Goal: Task Accomplishment & Management: Complete application form

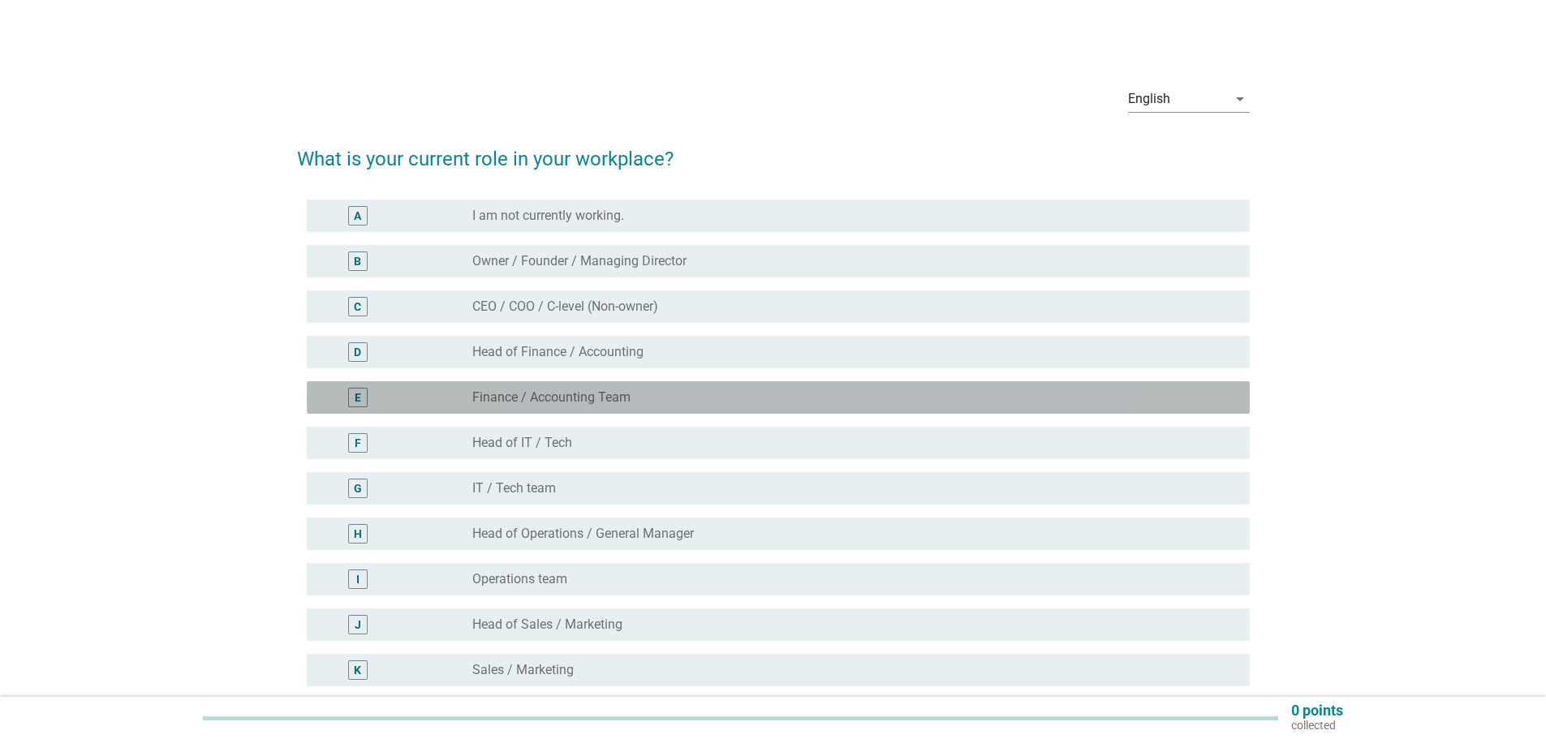
click at [602, 397] on label "Finance / Accounting Team" at bounding box center [551, 398] width 158 height 16
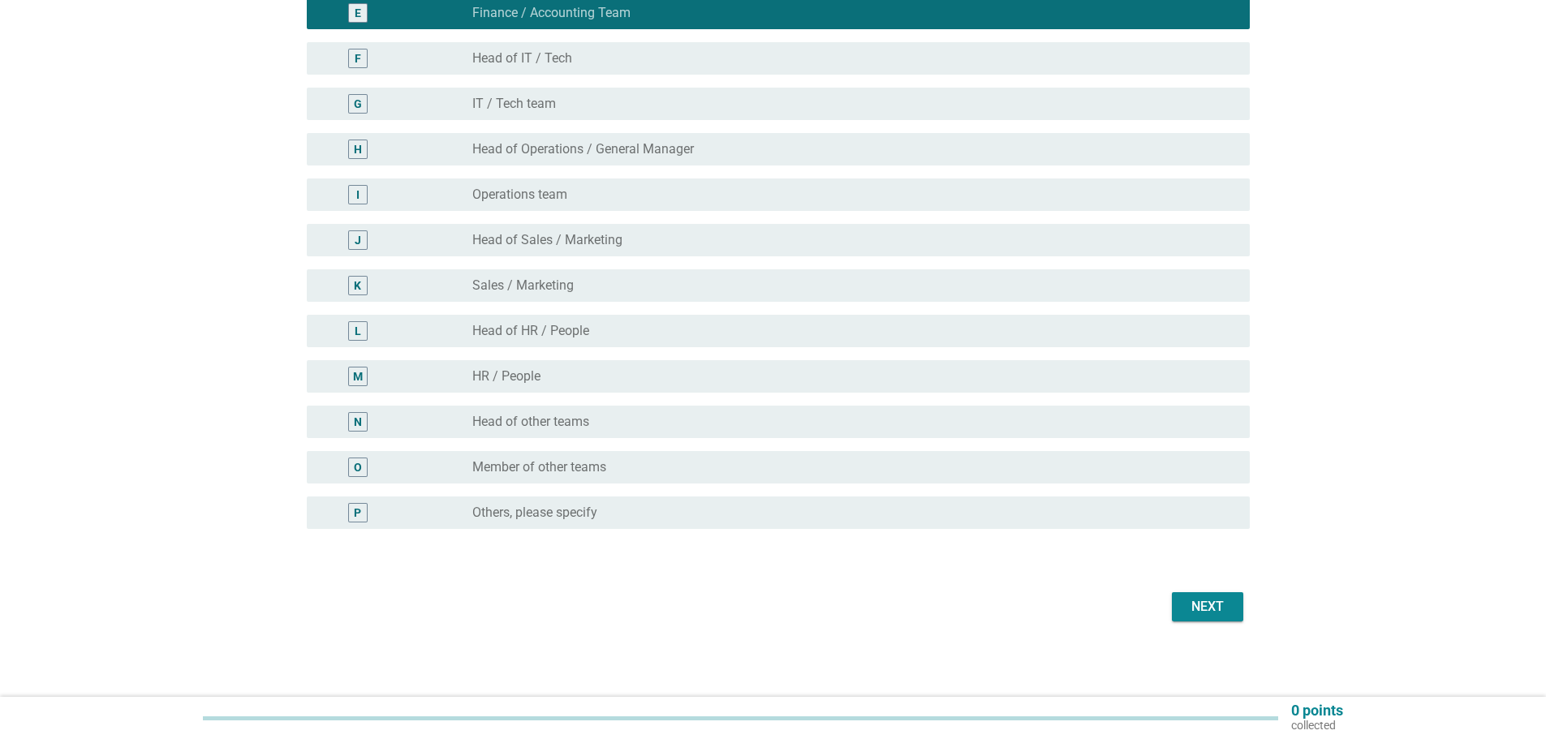
scroll to position [387, 0]
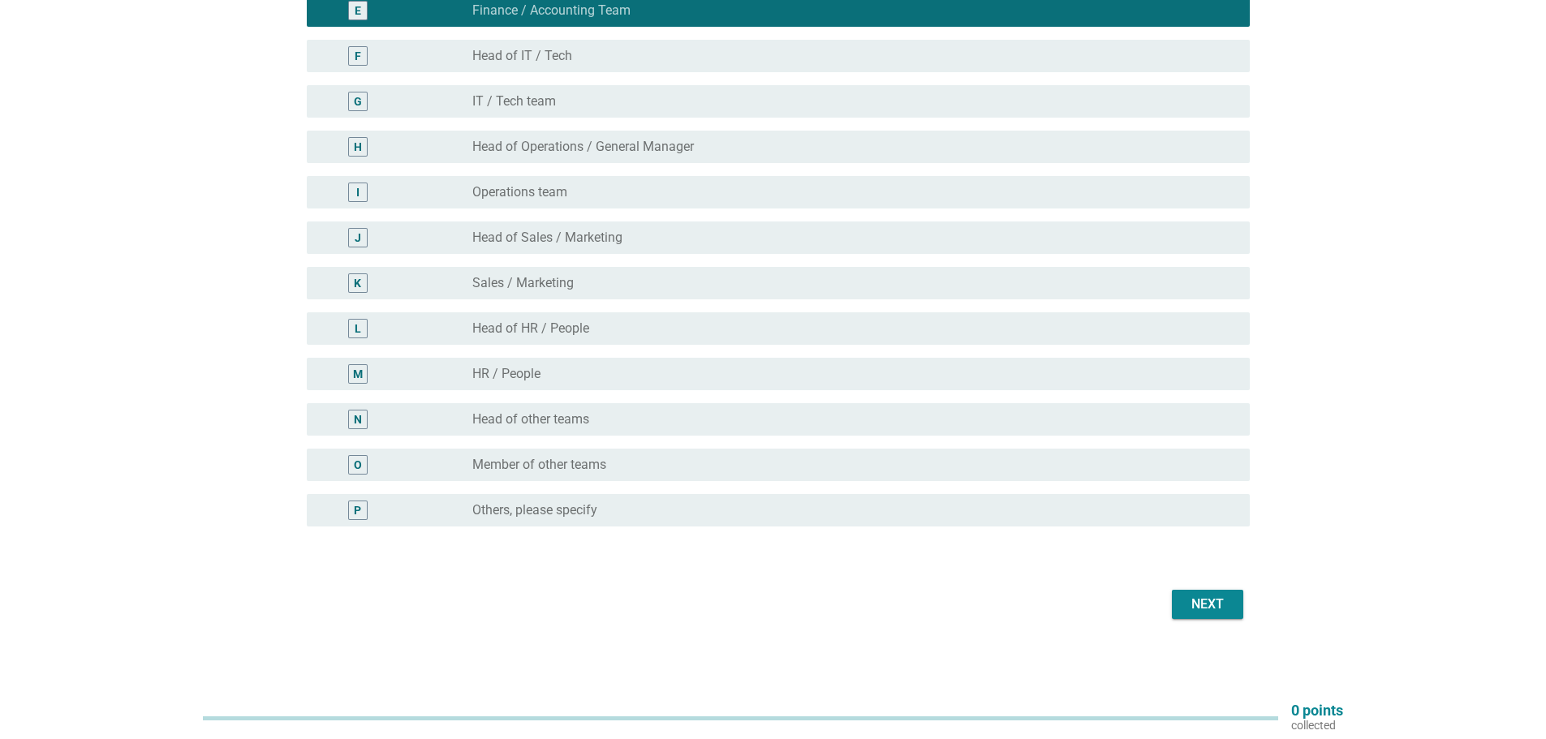
click at [1207, 601] on div "Next" at bounding box center [1207, 604] width 45 height 19
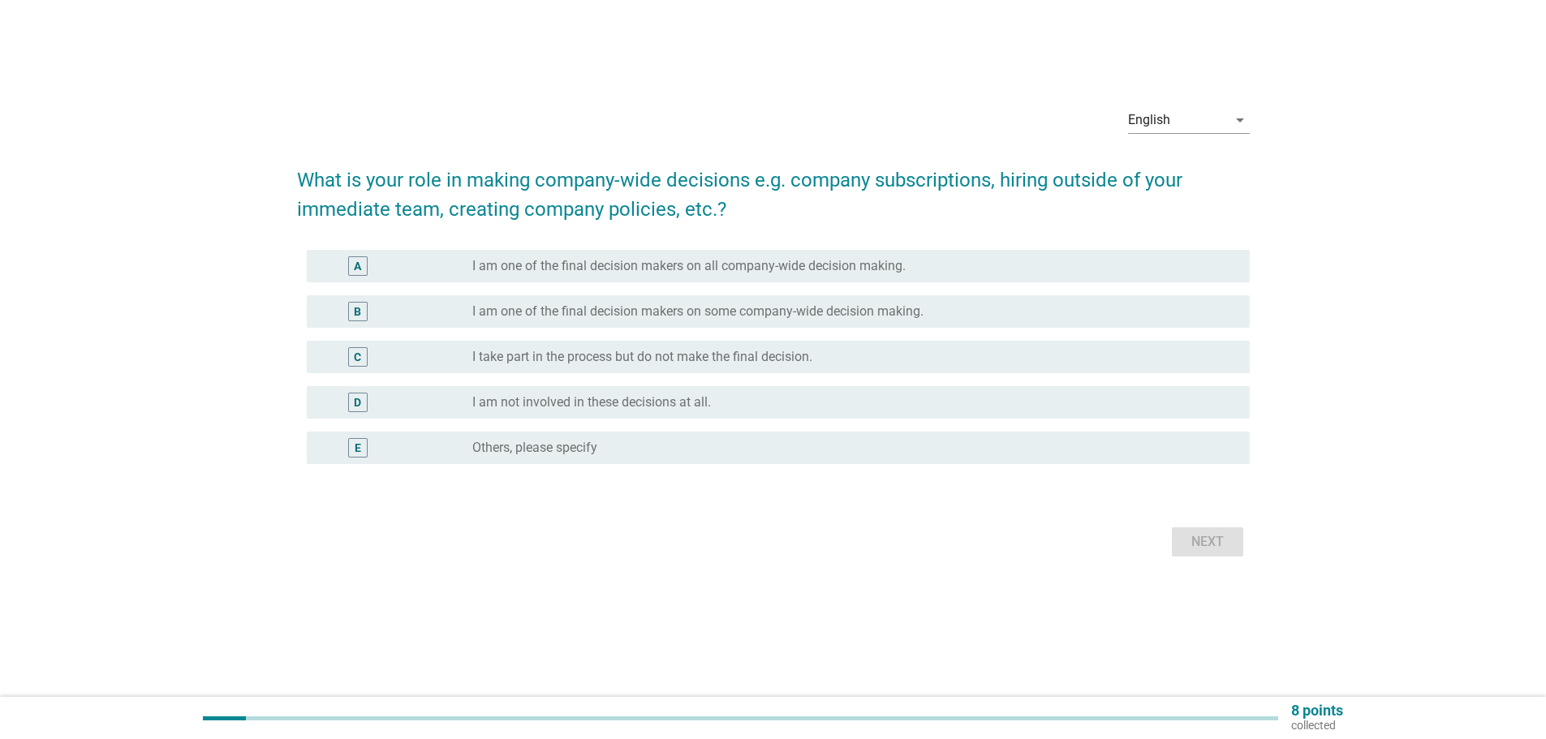
scroll to position [0, 0]
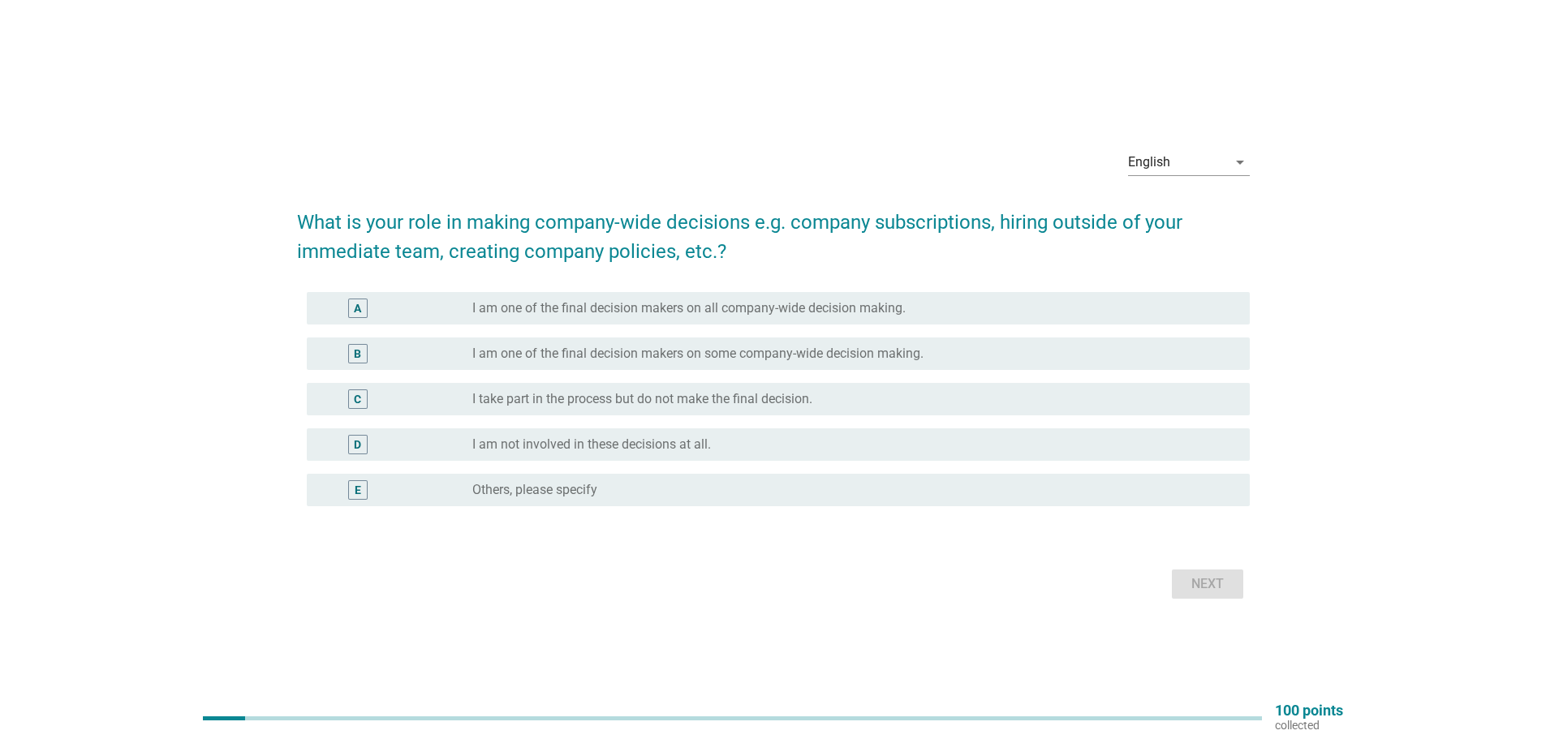
drag, startPoint x: 1295, startPoint y: 588, endPoint x: 1285, endPoint y: 592, distance: 11.0
drag, startPoint x: 1285, startPoint y: 592, endPoint x: 824, endPoint y: 605, distance: 461.1
click at [824, 605] on div "English arrow_drop_down What is your role in making company-wide decisions e.g.…" at bounding box center [773, 369] width 979 height 493
drag, startPoint x: 809, startPoint y: 506, endPoint x: 694, endPoint y: 542, distance: 120.9
click at [694, 542] on form "What is your role in making company-wide decisions e.g. company subscriptions, …" at bounding box center [773, 398] width 953 height 412
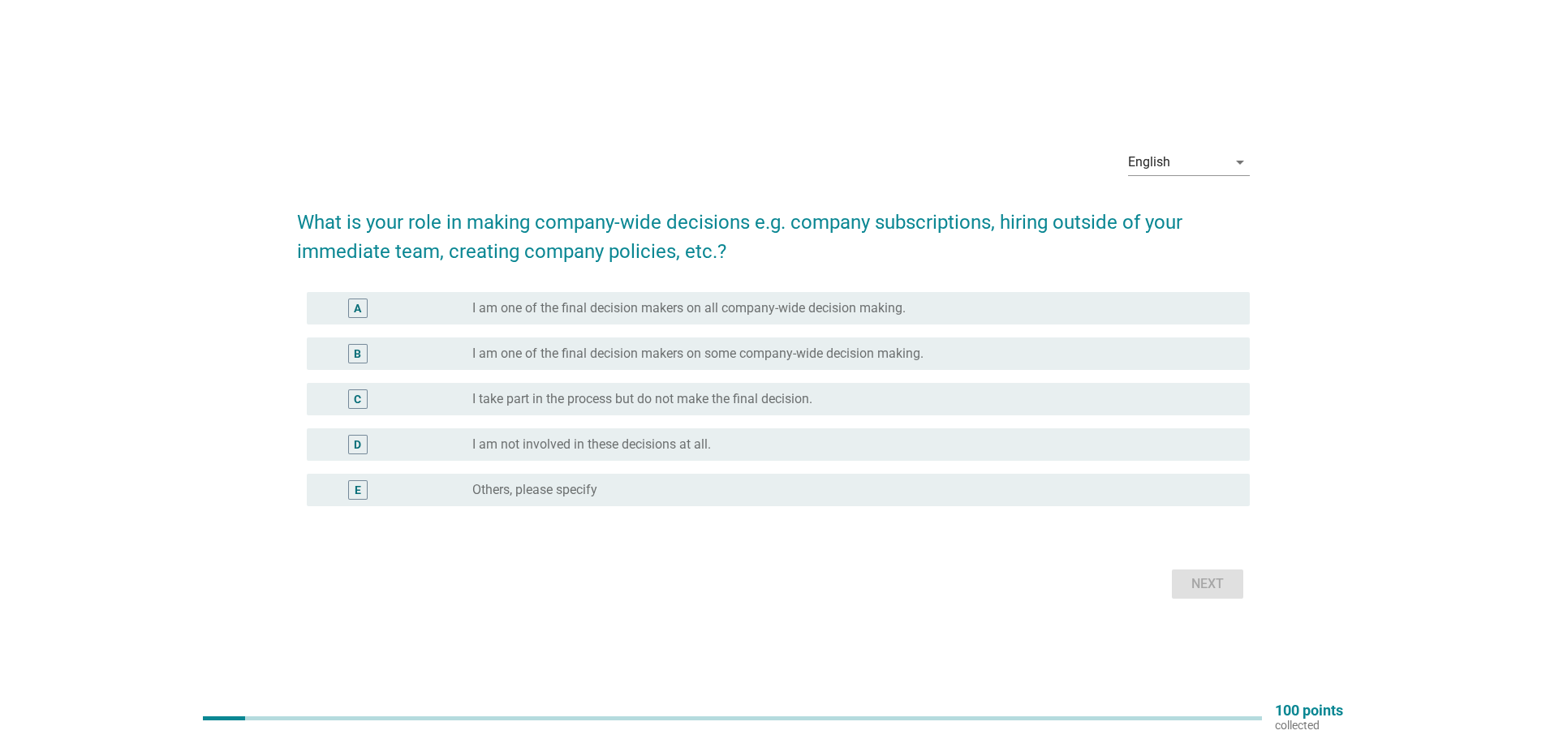
drag, startPoint x: 714, startPoint y: 532, endPoint x: 548, endPoint y: 644, distance: 200.5
drag, startPoint x: 548, startPoint y: 644, endPoint x: 424, endPoint y: 566, distance: 146.6
click at [424, 568] on div "Next" at bounding box center [773, 584] width 953 height 39
click at [817, 403] on div "radio_button_unchecked I take part in the process but do not make the final dec…" at bounding box center [847, 399] width 751 height 16
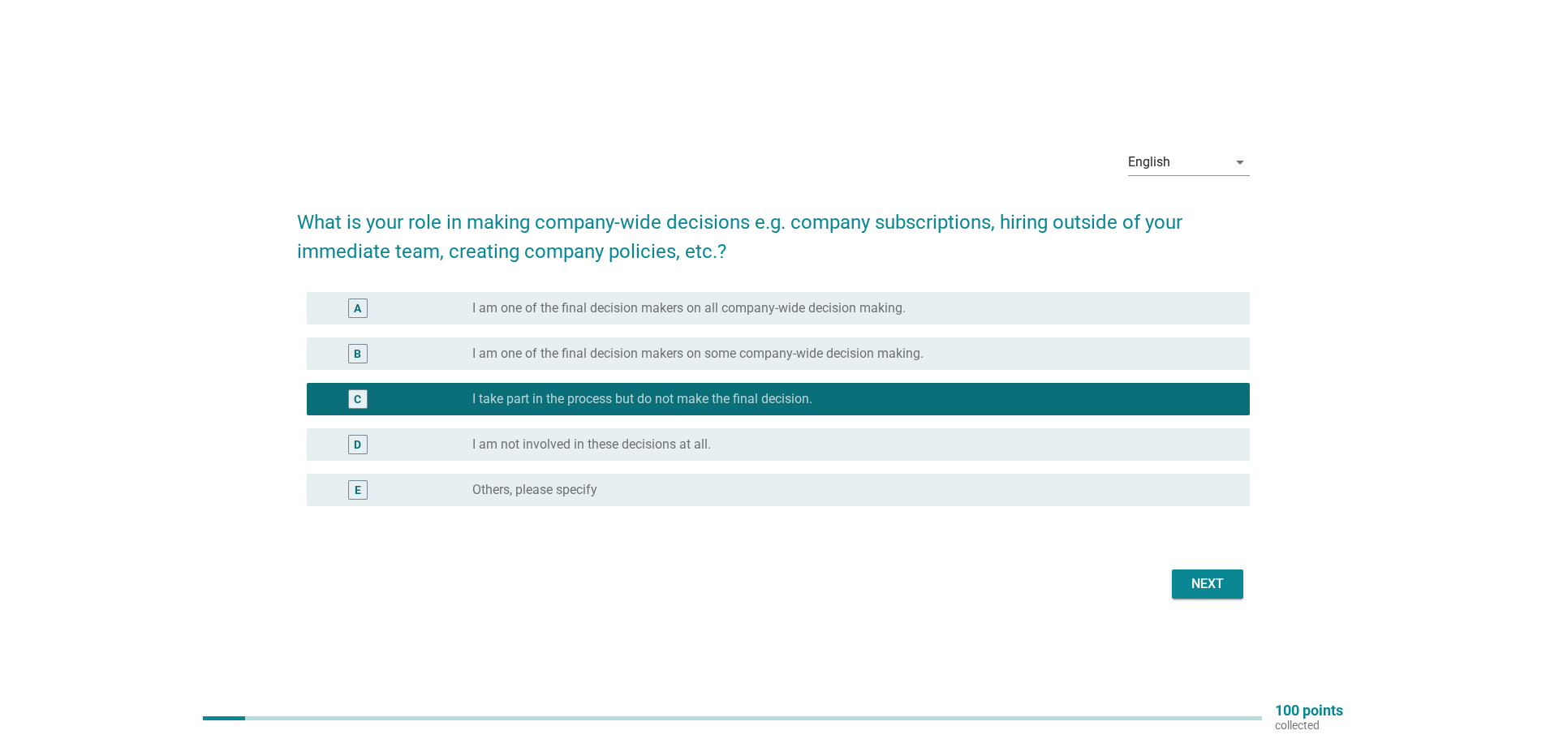
click at [1191, 585] on div "Next" at bounding box center [1207, 584] width 45 height 19
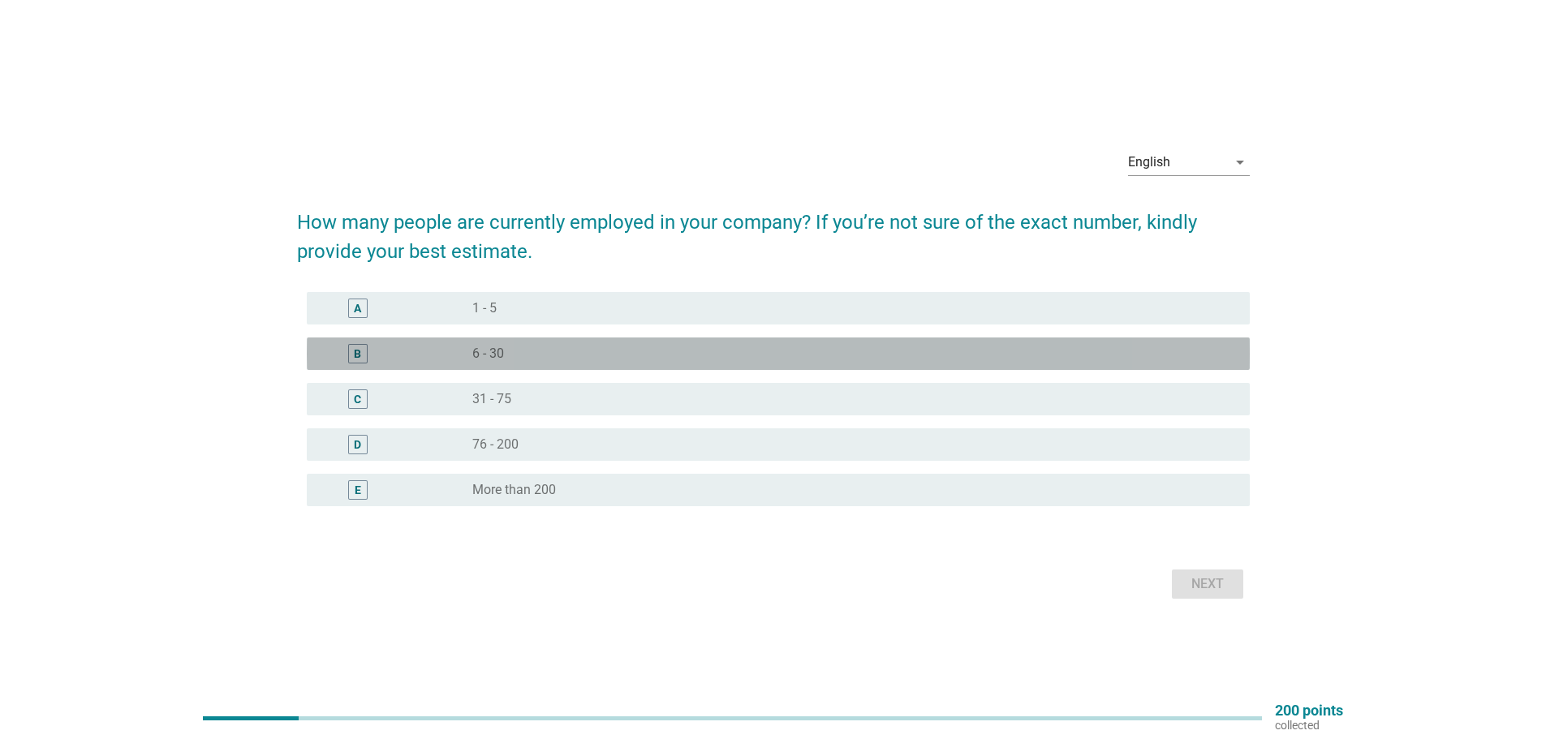
click at [550, 357] on div "radio_button_unchecked 6 - 30" at bounding box center [847, 354] width 751 height 16
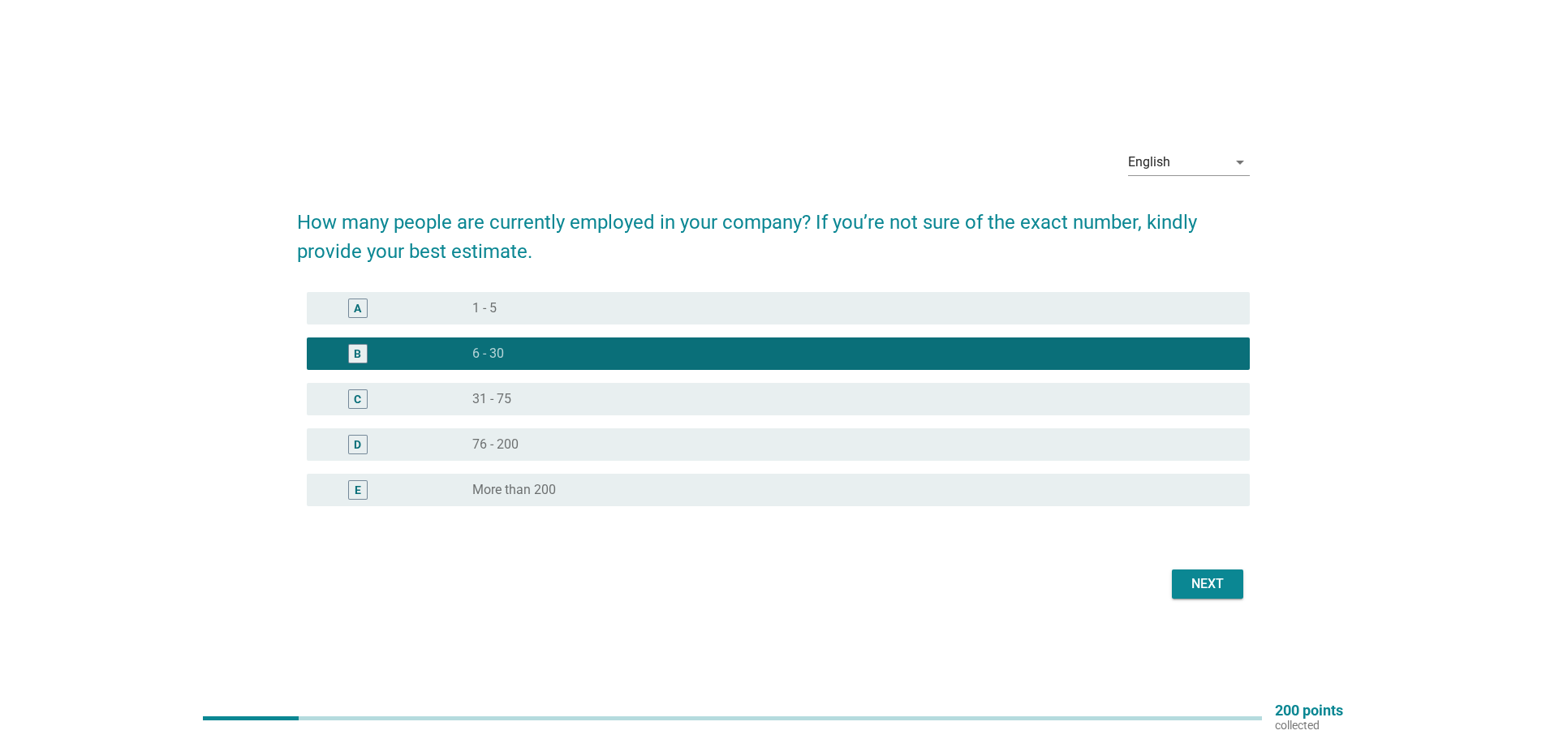
drag, startPoint x: 575, startPoint y: 444, endPoint x: 433, endPoint y: 575, distance: 192.9
drag, startPoint x: 433, startPoint y: 575, endPoint x: 201, endPoint y: 327, distance: 339.9
click at [201, 327] on div "English arrow_drop_down How many people are currently employed in your company?…" at bounding box center [773, 369] width 1468 height 493
click at [506, 437] on label "76 - 200" at bounding box center [495, 445] width 46 height 16
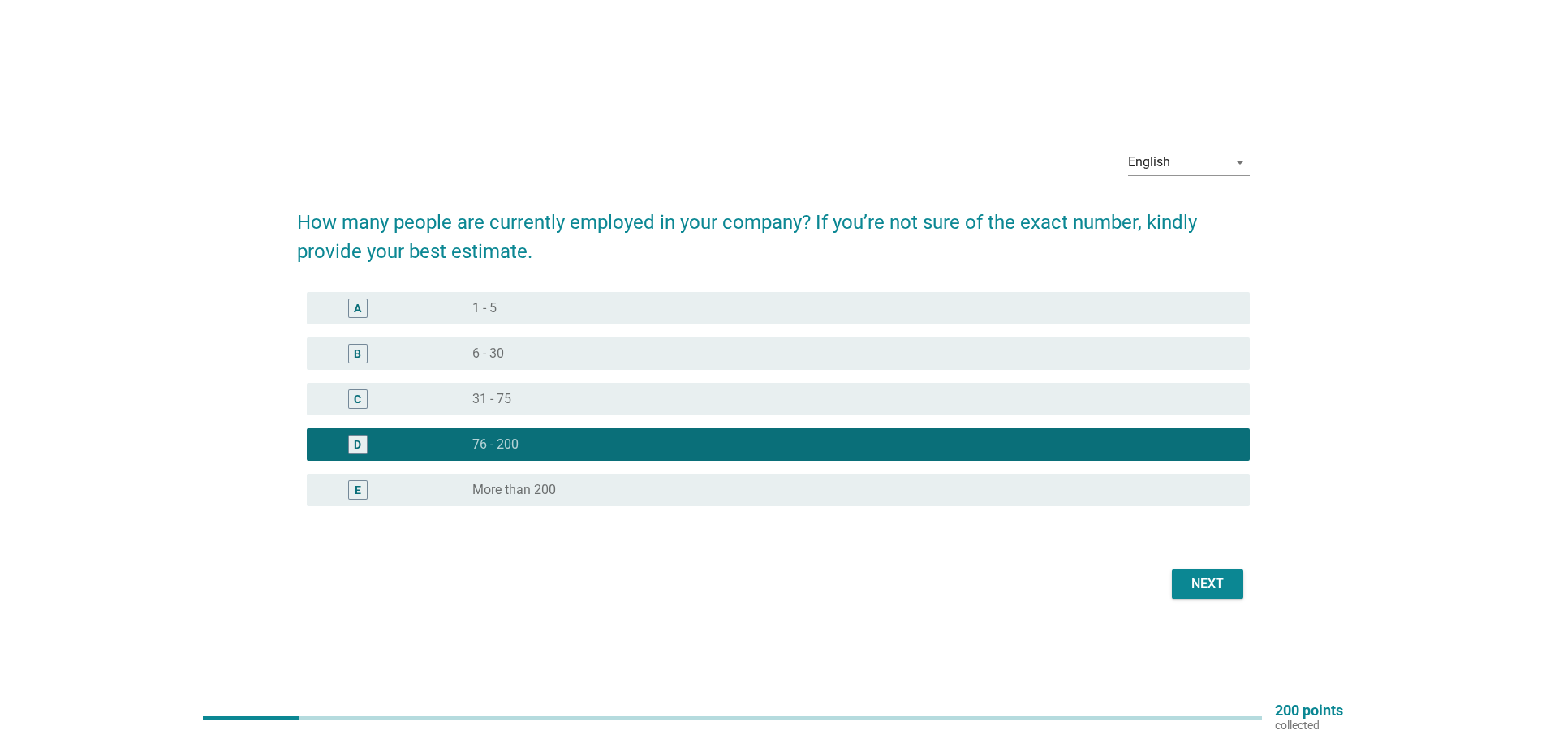
click at [1203, 592] on div "Next" at bounding box center [1207, 584] width 45 height 19
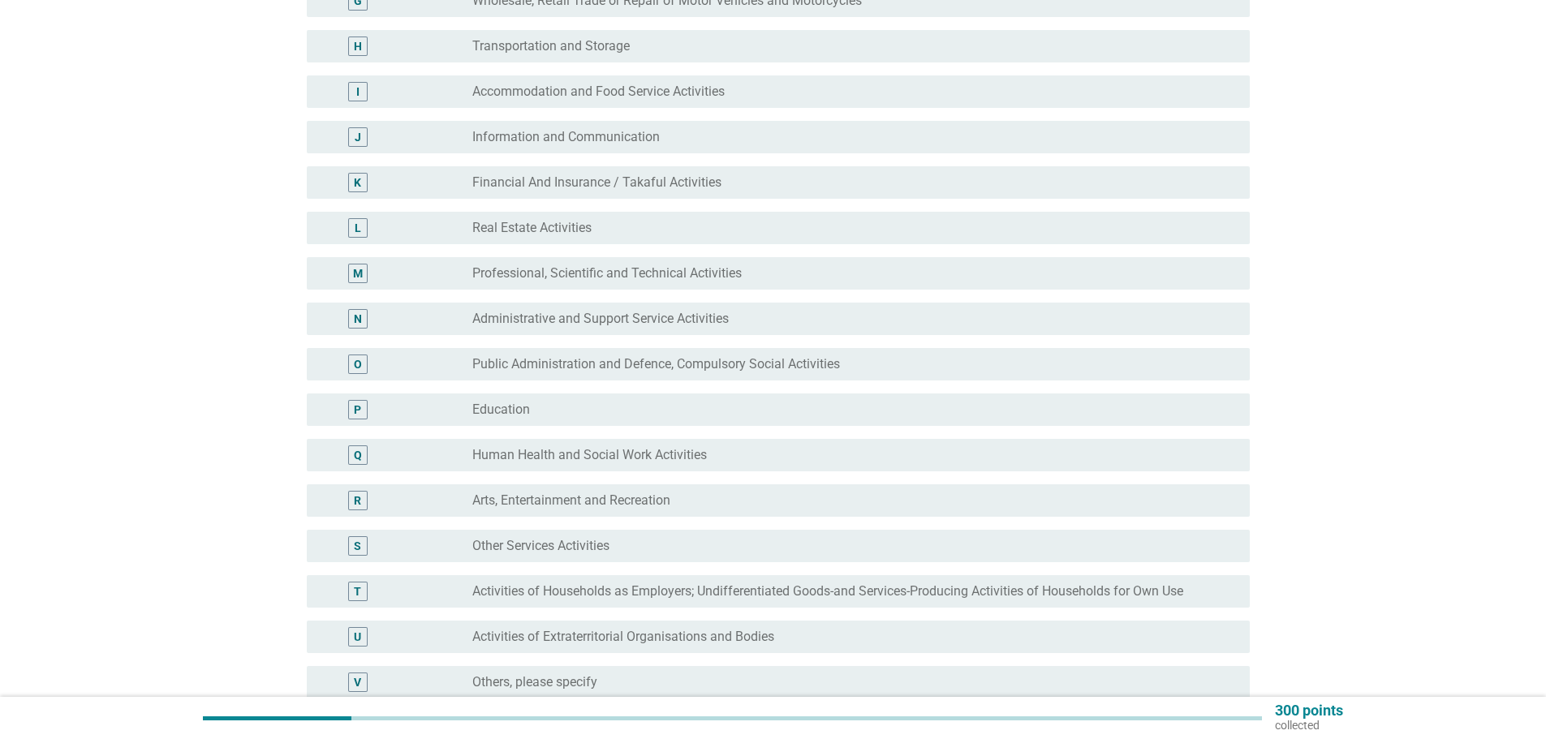
scroll to position [487, 0]
drag, startPoint x: 854, startPoint y: 430, endPoint x: 799, endPoint y: 505, distance: 92.8
drag, startPoint x: 799, startPoint y: 505, endPoint x: 55, endPoint y: 279, distance: 776.8
click at [55, 279] on div "English arrow_drop_down What industry does your business / employer fall under?…" at bounding box center [773, 191] width 1468 height 1237
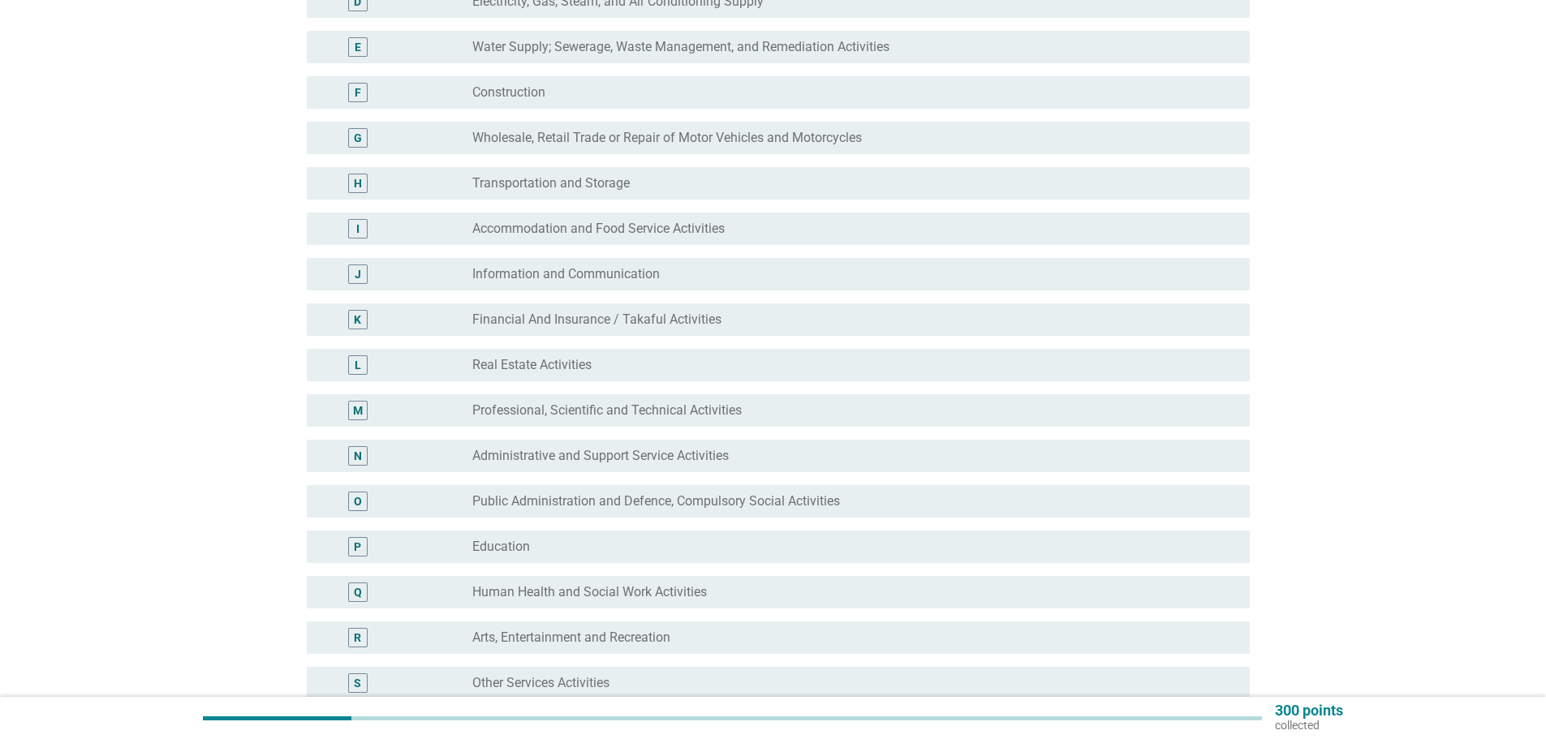
scroll to position [325, 0]
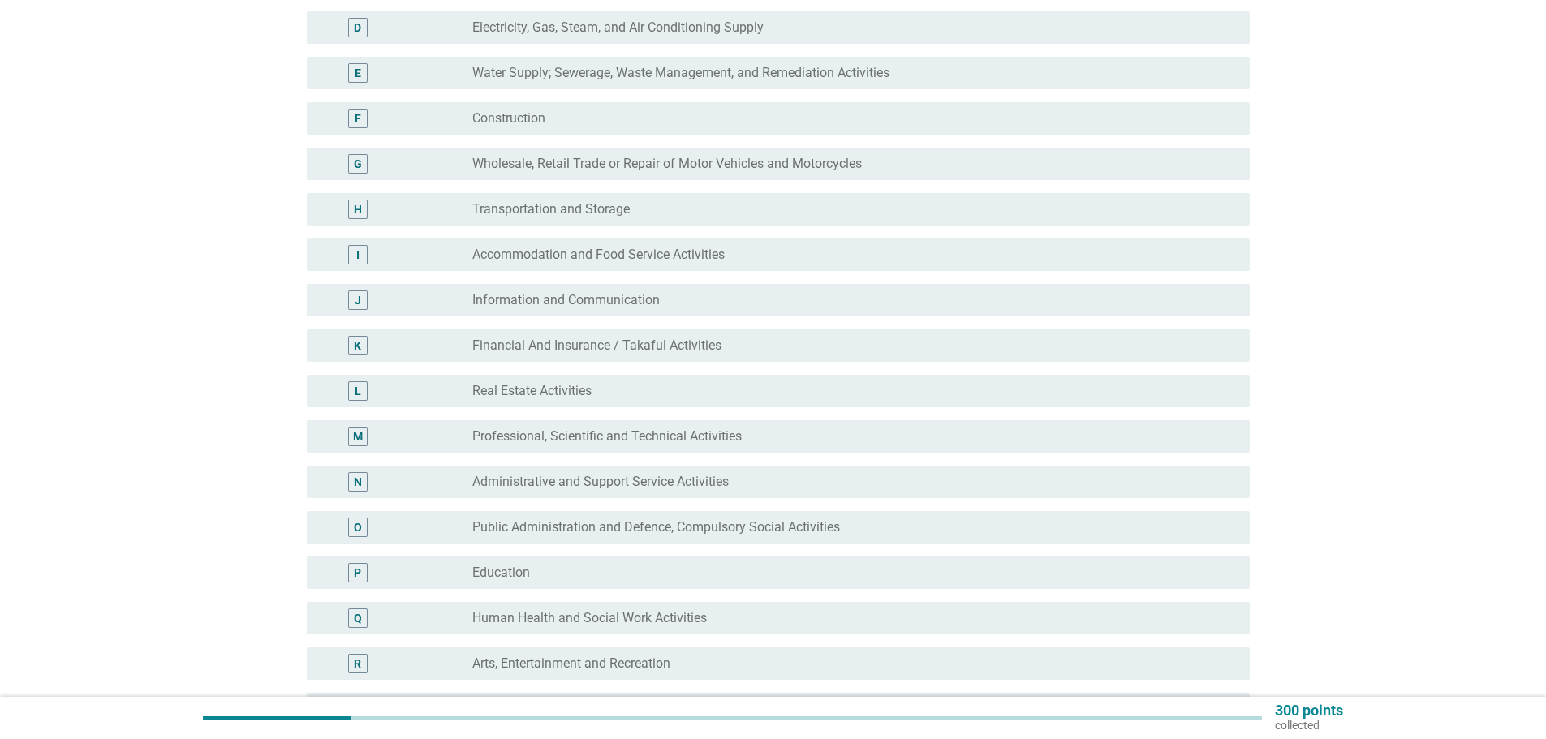
click at [631, 173] on div "radio_button_unchecked Wholesale, Retail Trade or Repair of Motor Vehicles and …" at bounding box center [854, 163] width 764 height 19
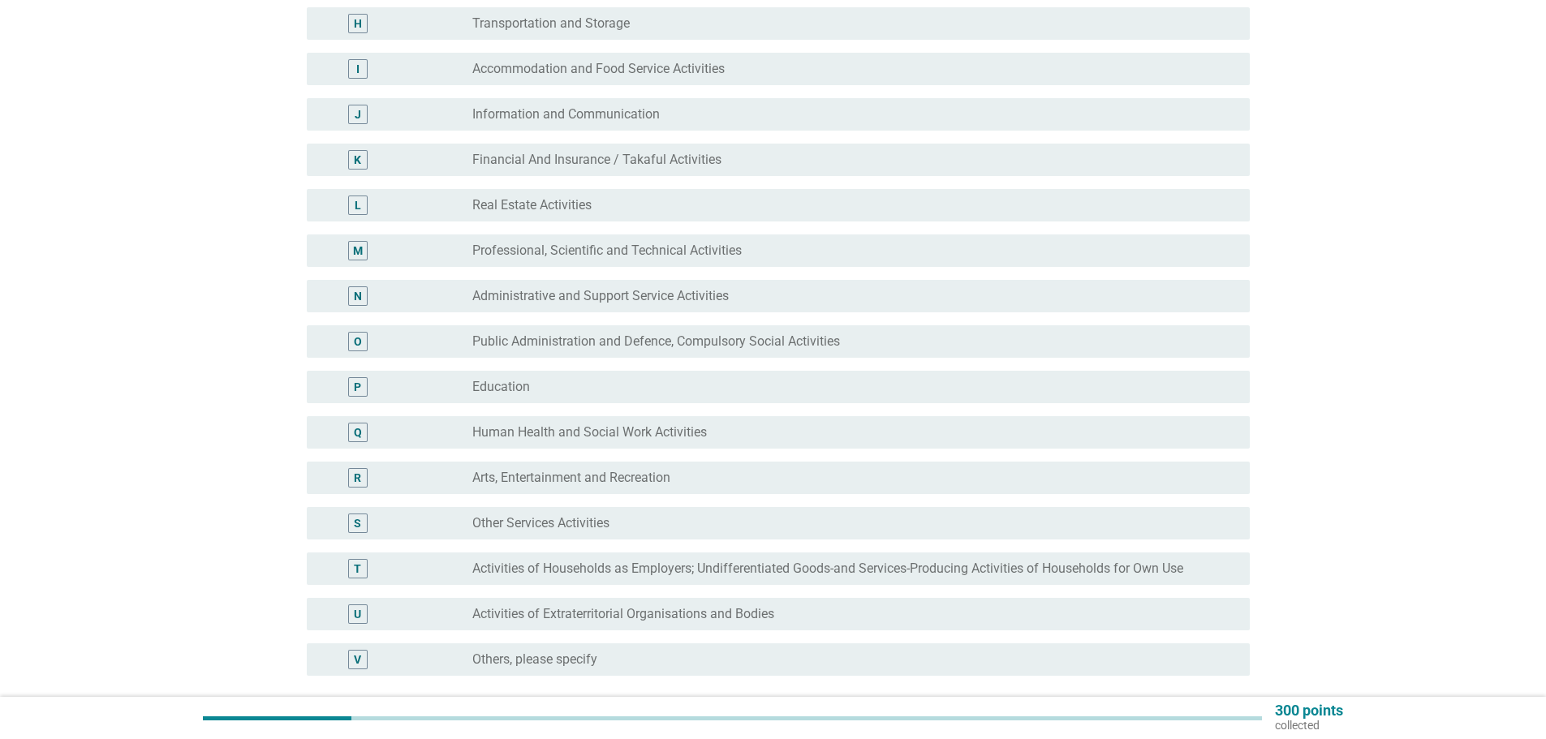
scroll to position [660, 0]
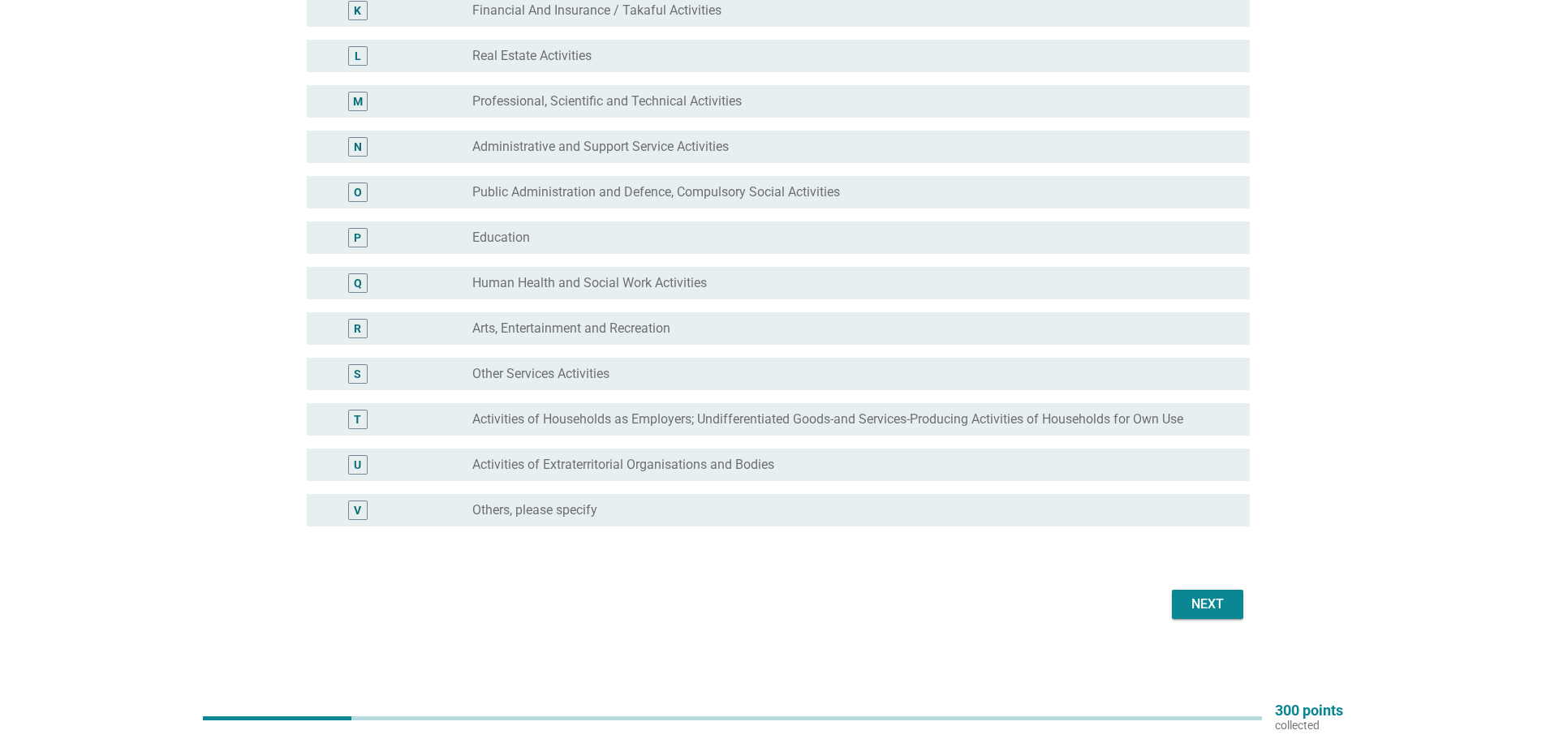
click at [1229, 601] on div "Next" at bounding box center [1207, 604] width 45 height 19
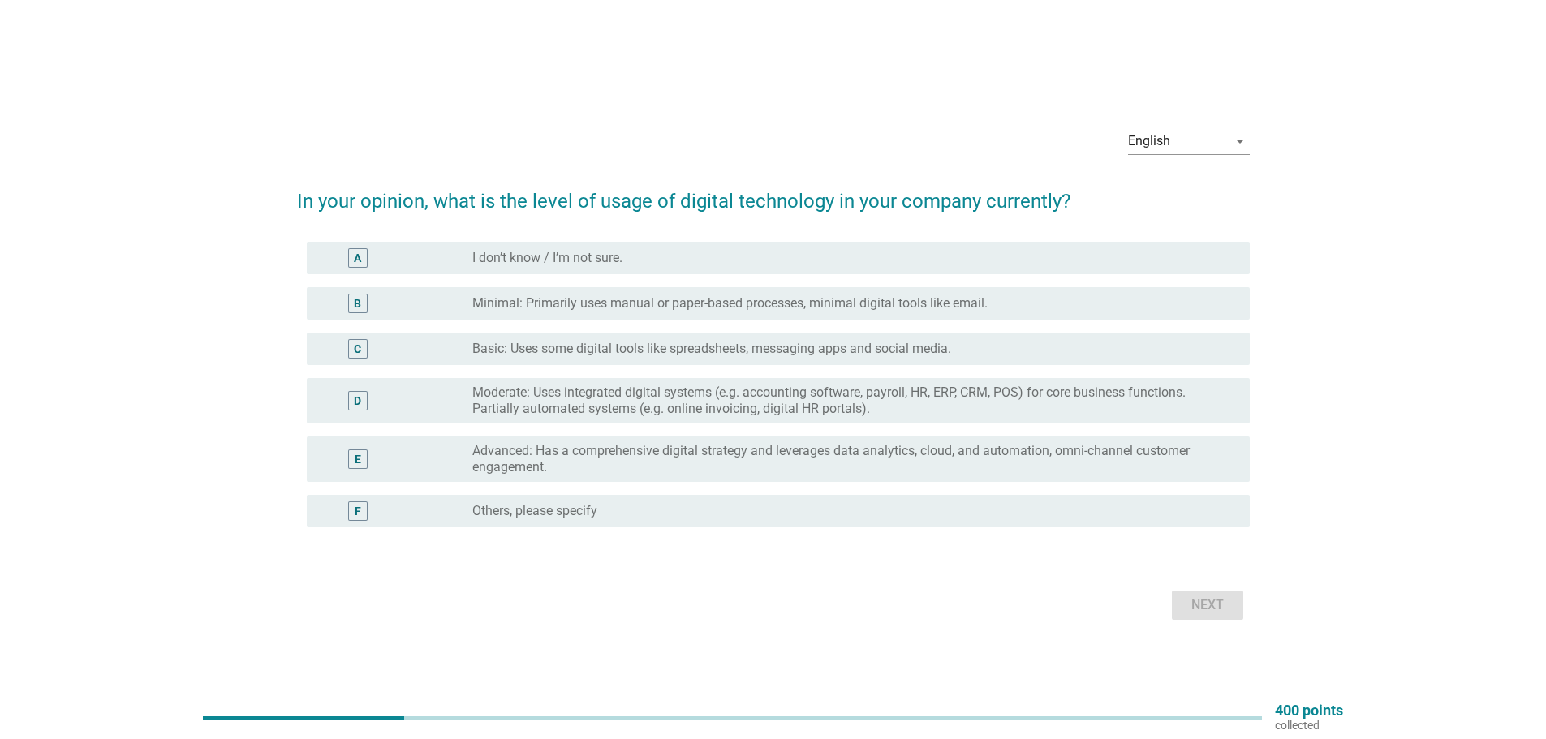
drag, startPoint x: 1173, startPoint y: 607, endPoint x: 576, endPoint y: 777, distance: 620.3
drag, startPoint x: 576, startPoint y: 777, endPoint x: 794, endPoint y: 128, distance: 684.9
click at [794, 128] on div "English arrow_drop_down" at bounding box center [773, 142] width 953 height 55
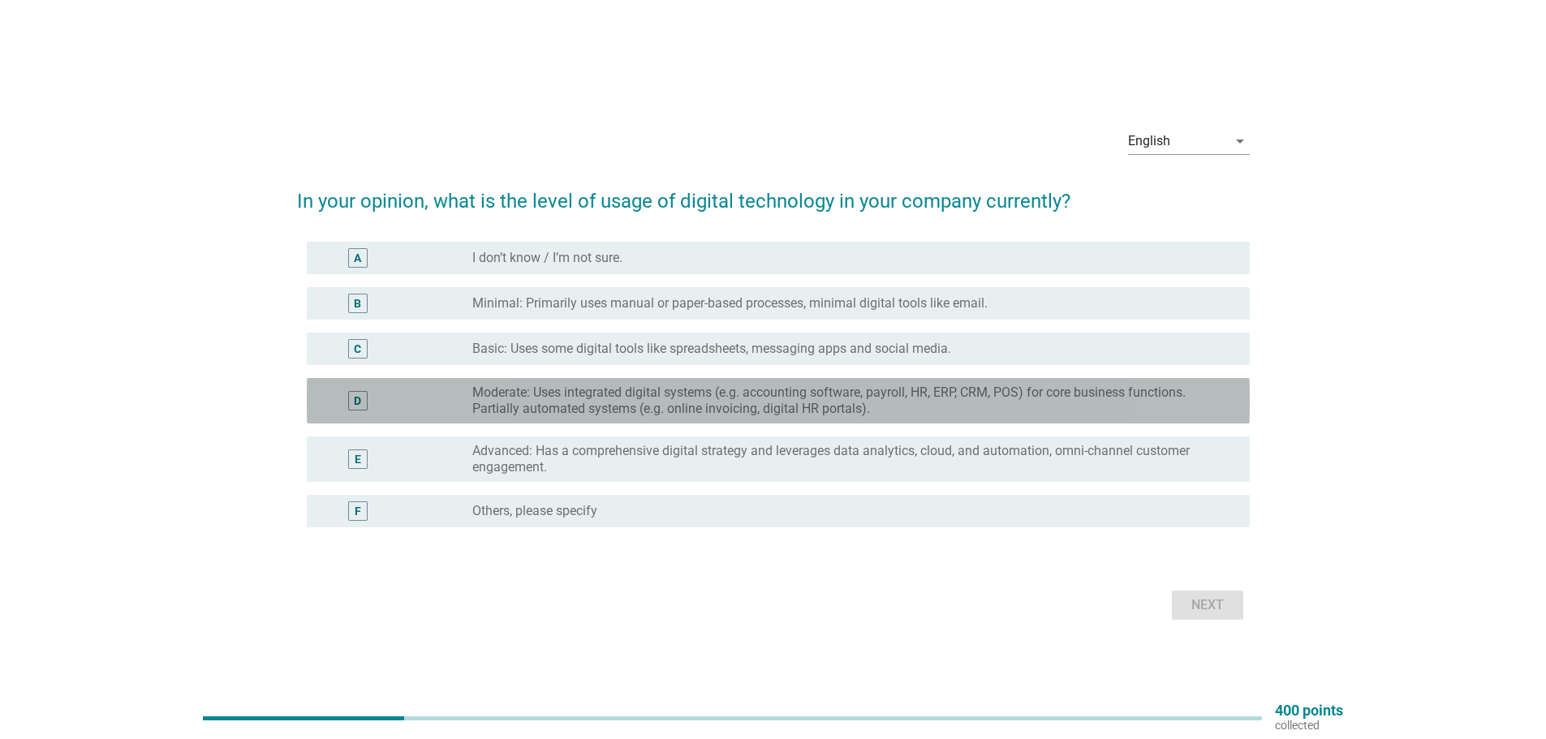
click at [357, 394] on div "D" at bounding box center [357, 400] width 7 height 17
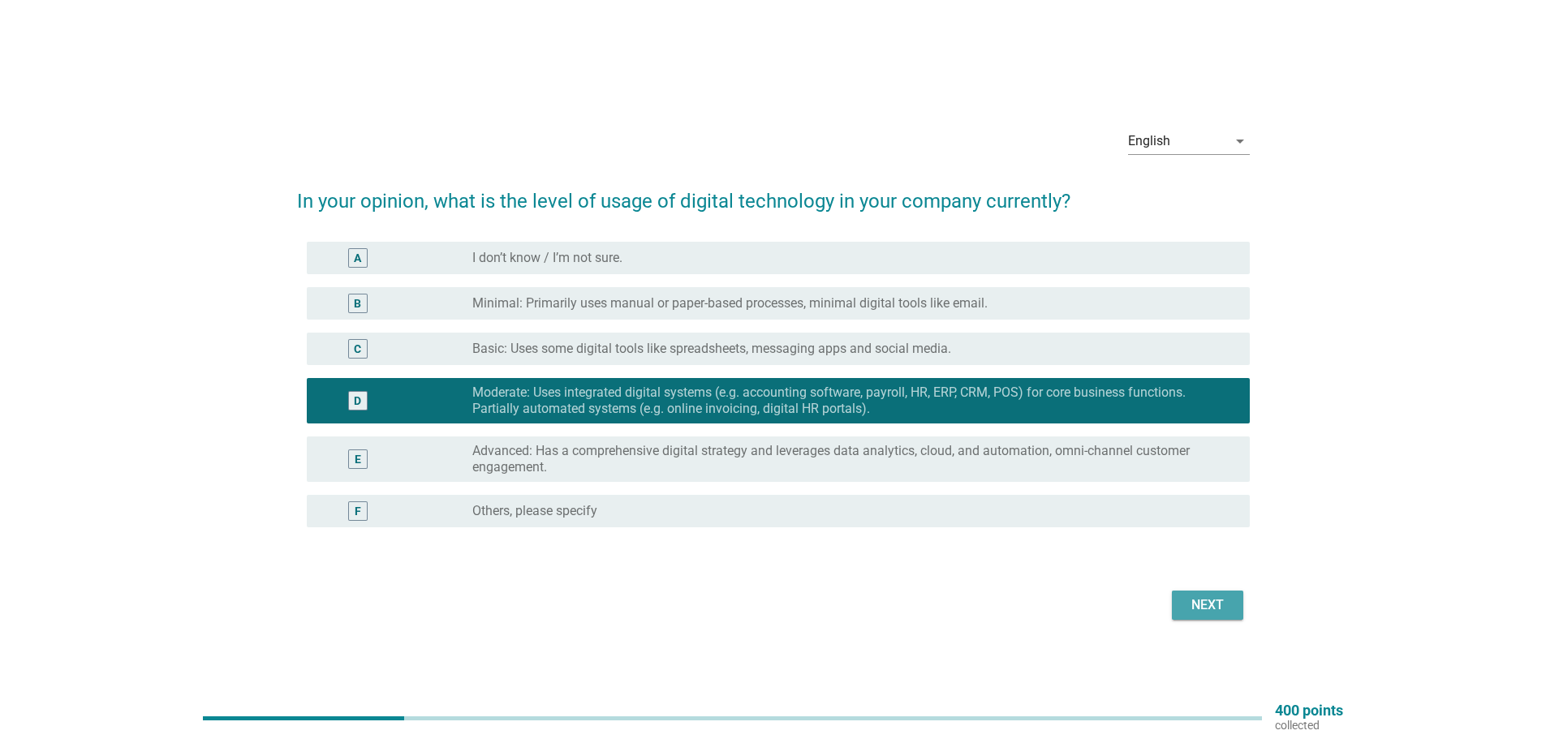
click at [1182, 603] on button "Next" at bounding box center [1207, 605] width 71 height 29
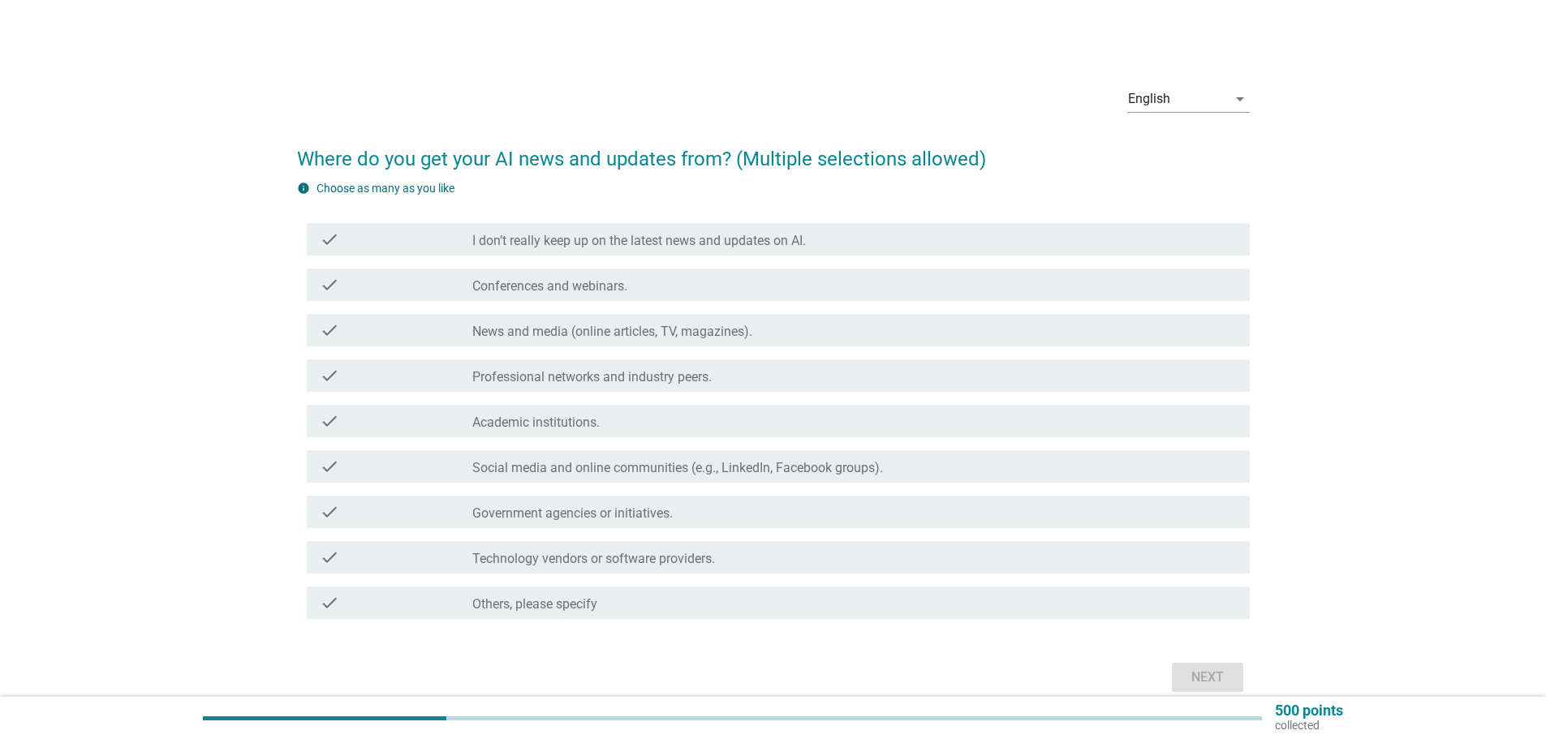
click at [858, 473] on label "Social media and online communities (e.g., LinkedIn, Facebook groups)." at bounding box center [677, 468] width 411 height 16
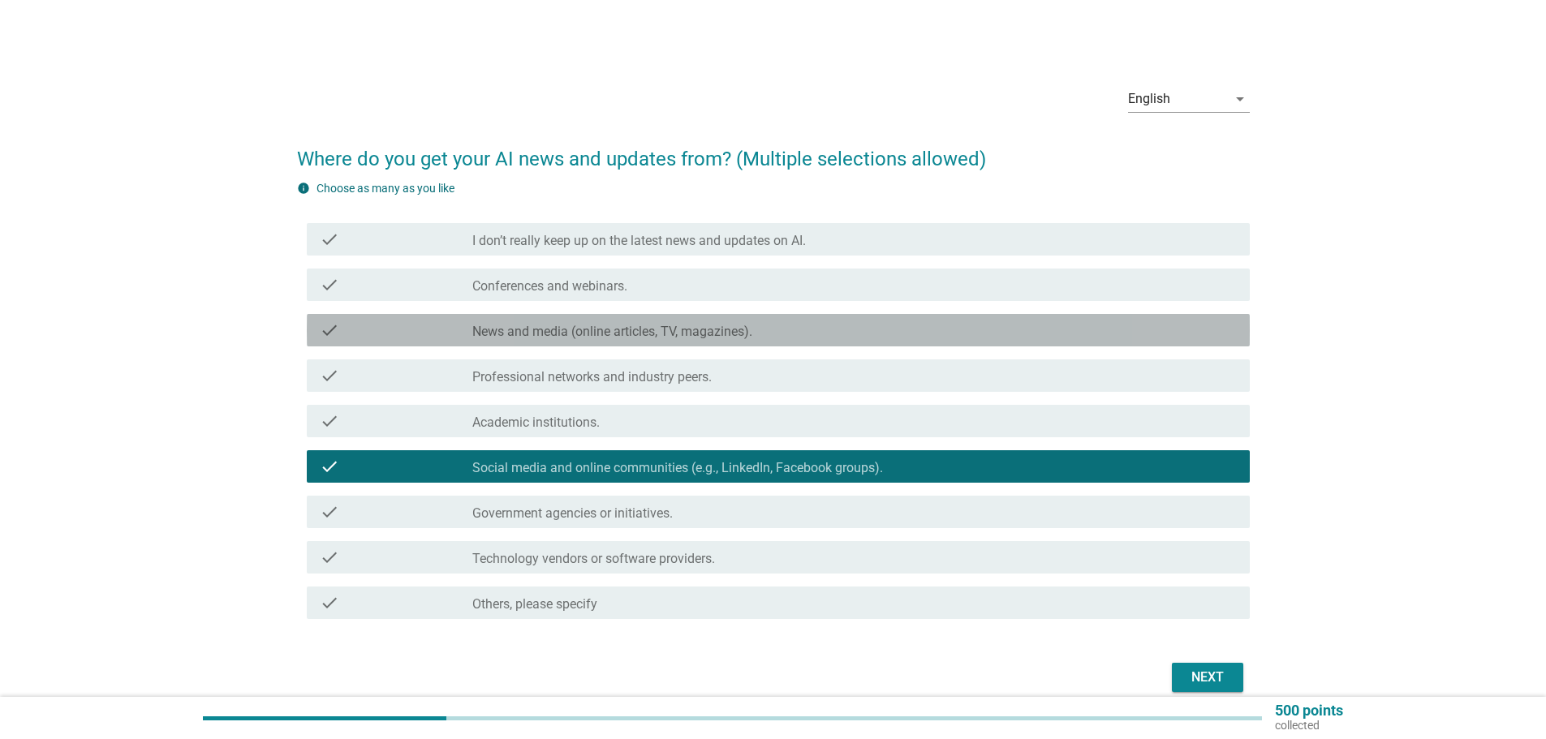
click at [683, 338] on label "News and media (online articles, TV, magazines)." at bounding box center [612, 332] width 280 height 16
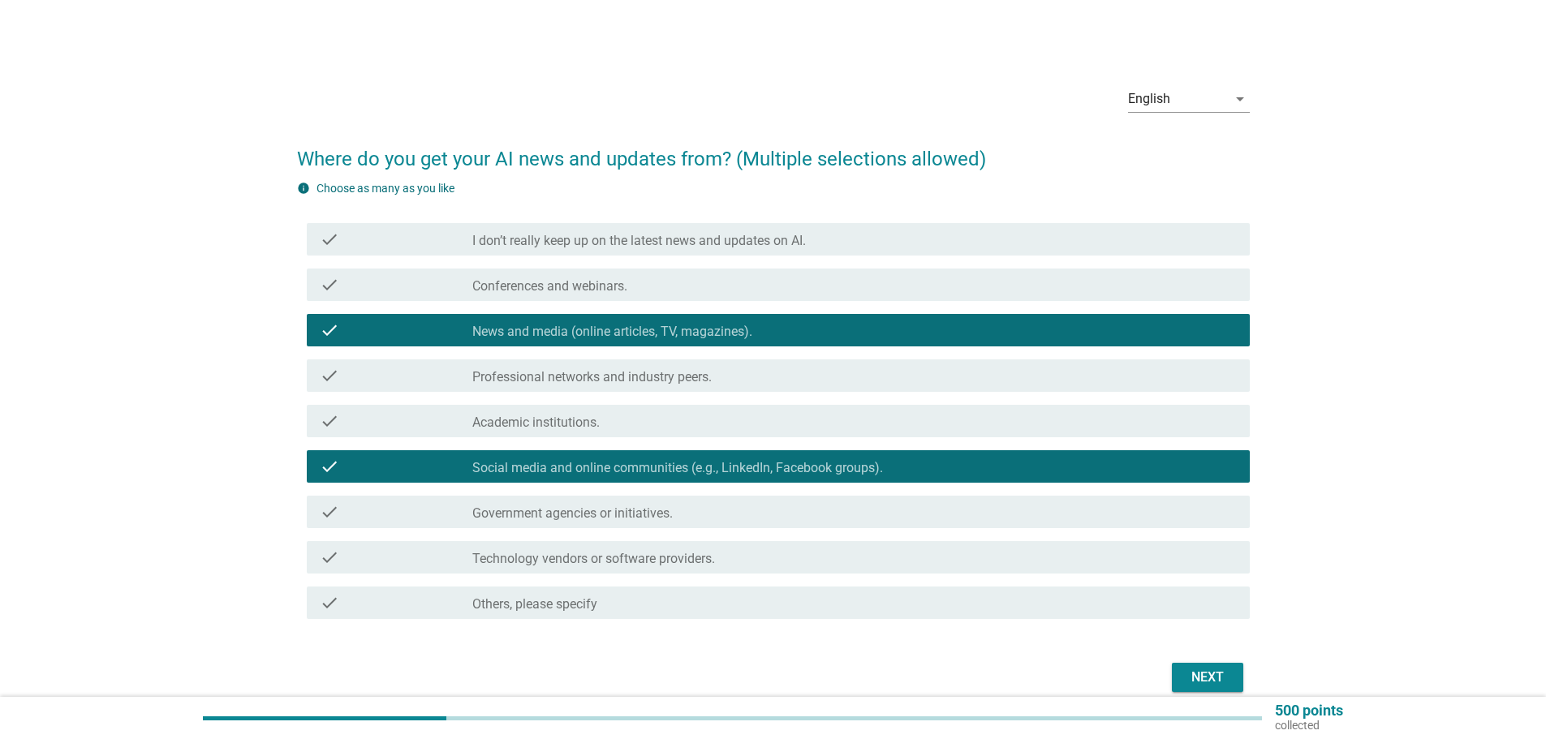
click at [1206, 676] on div "Next" at bounding box center [1207, 677] width 45 height 19
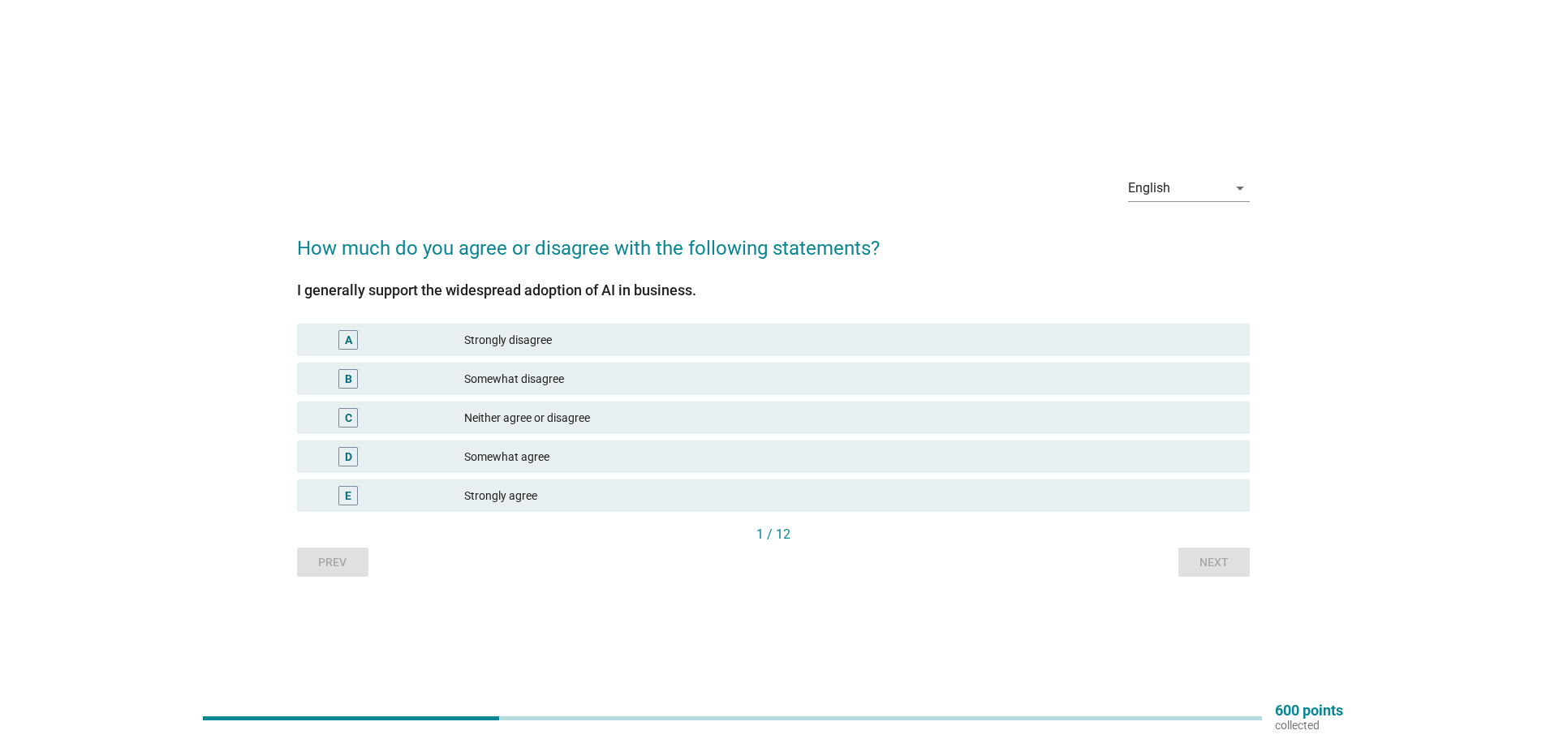
click at [612, 341] on div "Strongly disagree" at bounding box center [850, 339] width 773 height 19
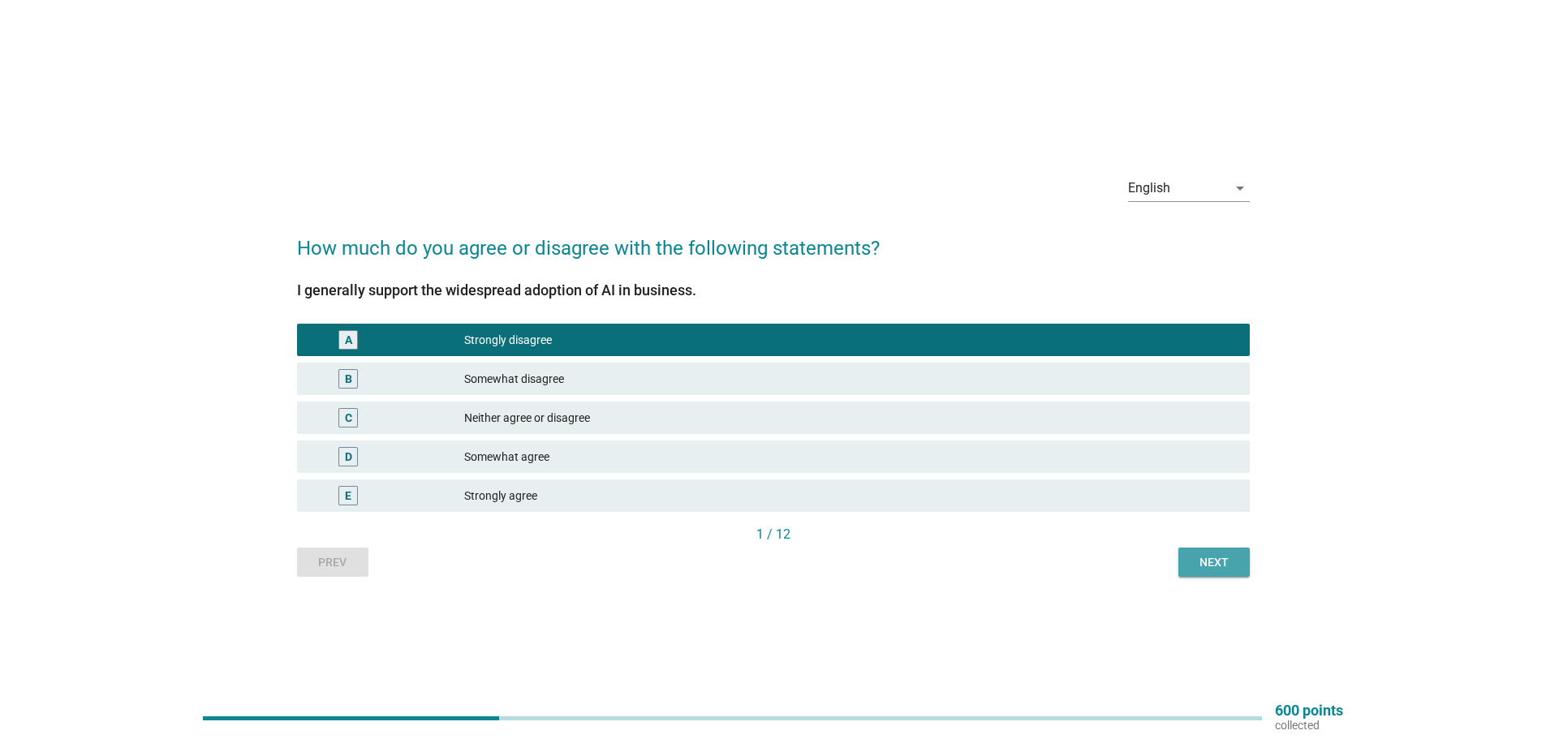
click at [1207, 563] on div "Next" at bounding box center [1213, 562] width 45 height 17
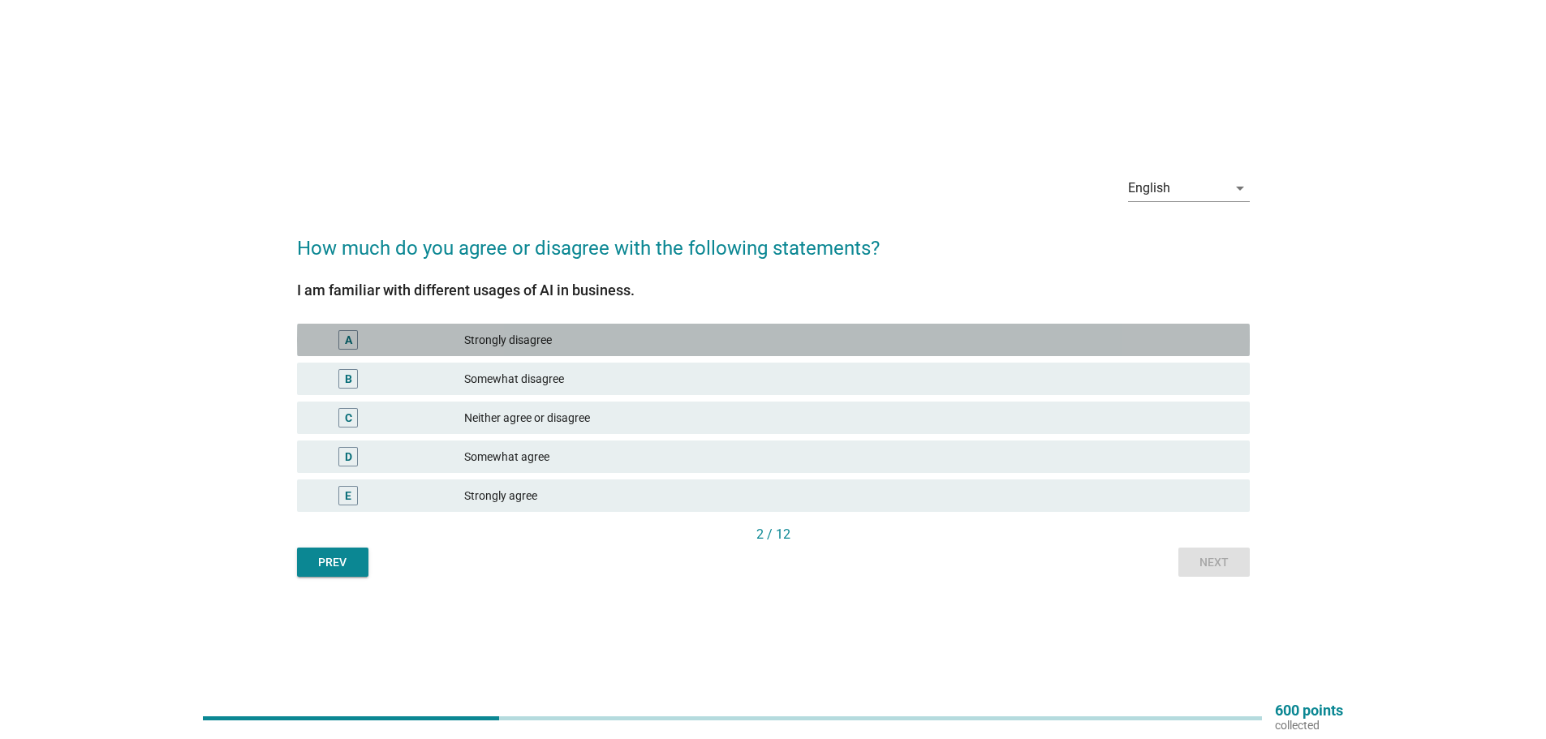
click at [534, 339] on div "Strongly disagree" at bounding box center [850, 339] width 773 height 19
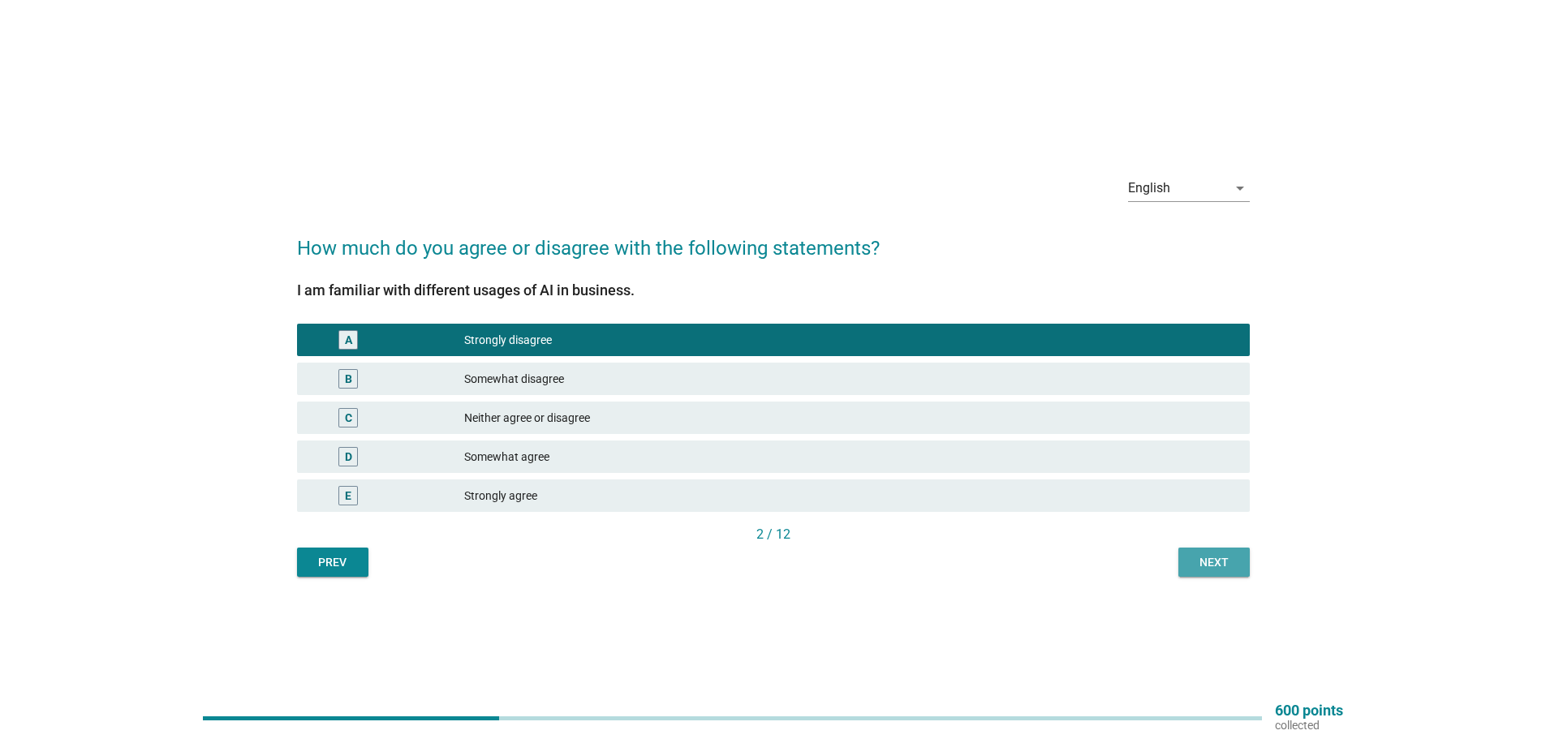
click at [1216, 571] on button "Next" at bounding box center [1213, 562] width 71 height 29
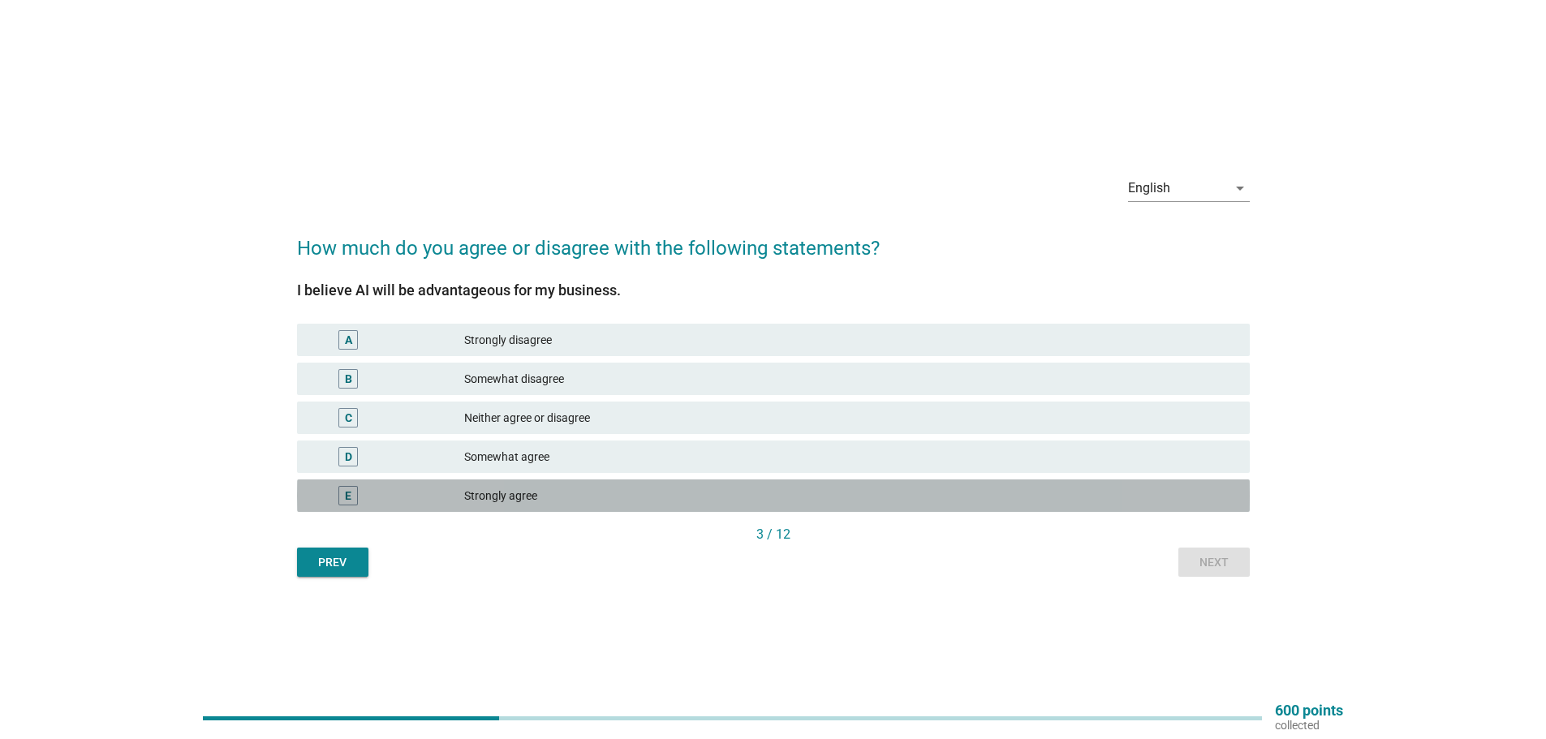
click at [575, 497] on div "Strongly agree" at bounding box center [850, 495] width 773 height 19
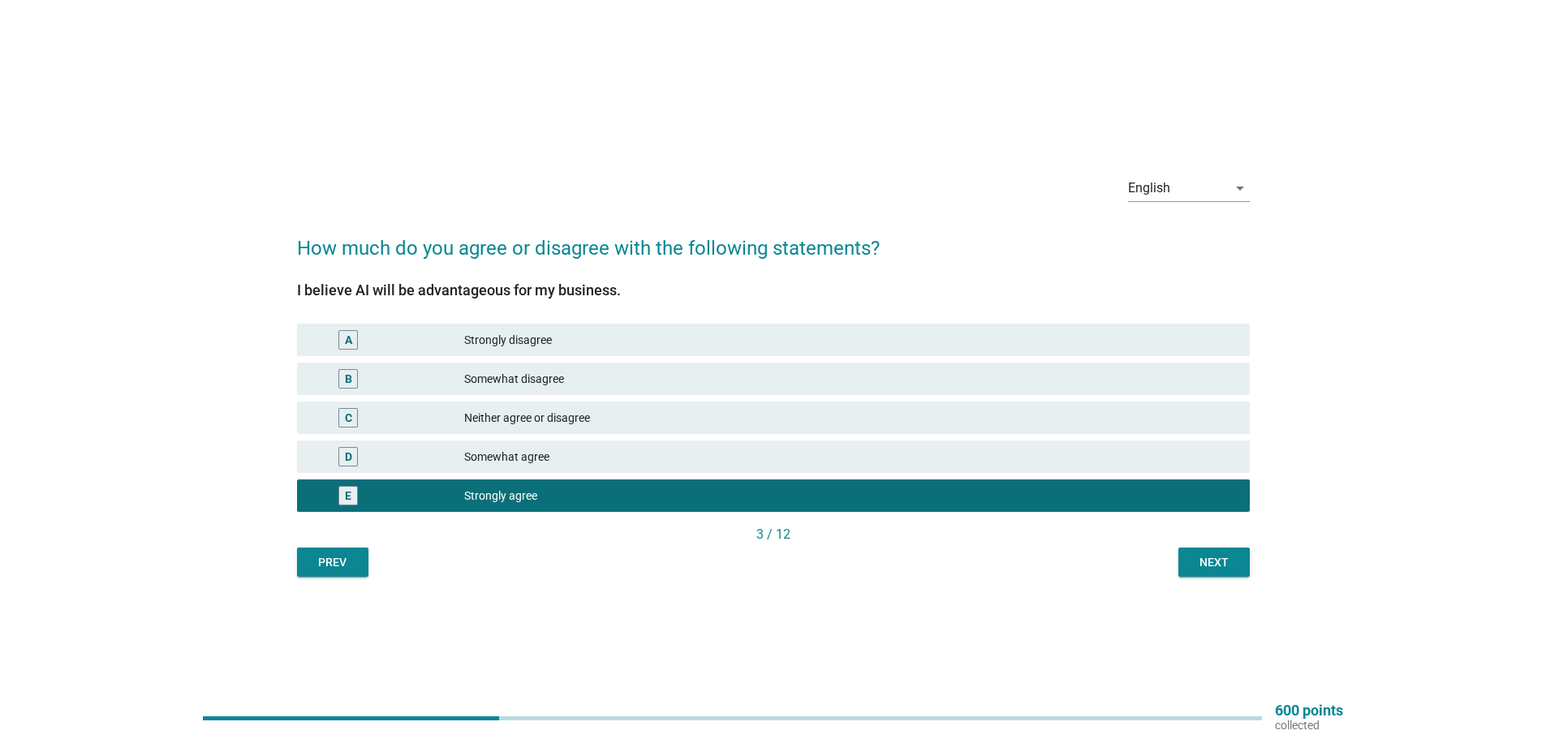
click at [1238, 564] on button "Next" at bounding box center [1213, 562] width 71 height 29
